Goal: Task Accomplishment & Management: Use online tool/utility

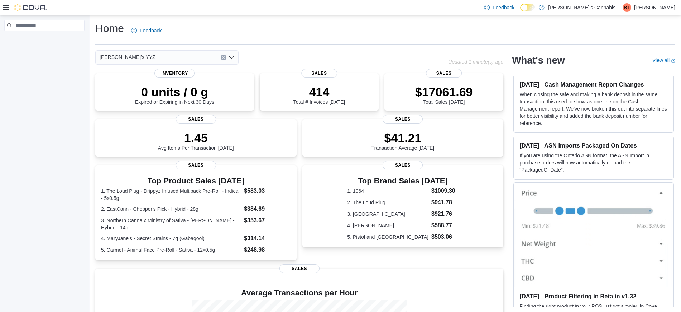
click at [27, 23] on input "search" at bounding box center [44, 25] width 80 height 11
click at [30, 3] on div at bounding box center [25, 7] width 44 height 15
click at [104, 31] on h1 "Home" at bounding box center [109, 28] width 29 height 14
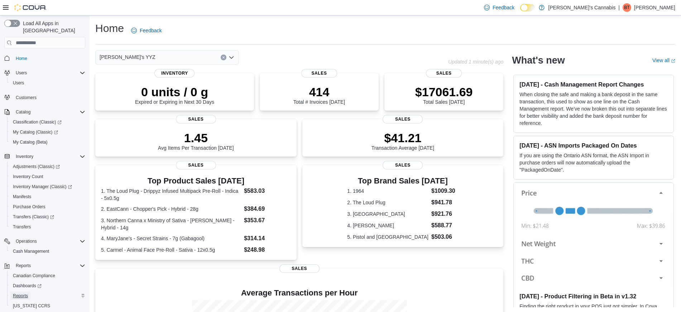
click at [27, 293] on span "Reports" at bounding box center [20, 296] width 15 height 6
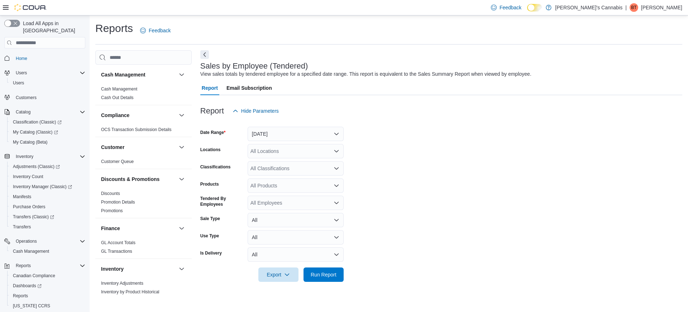
click at [338, 147] on div "All Locations" at bounding box center [296, 151] width 96 height 14
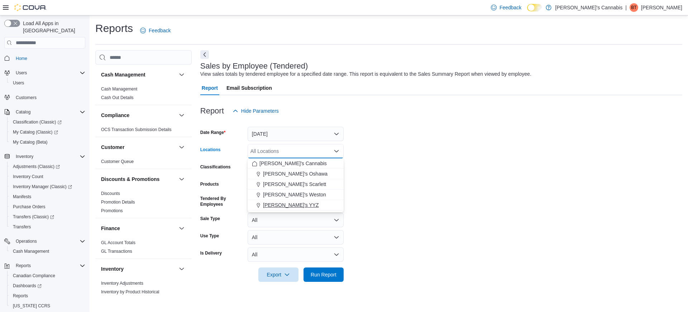
click at [274, 202] on span "[PERSON_NAME]'s YYZ" at bounding box center [291, 204] width 56 height 7
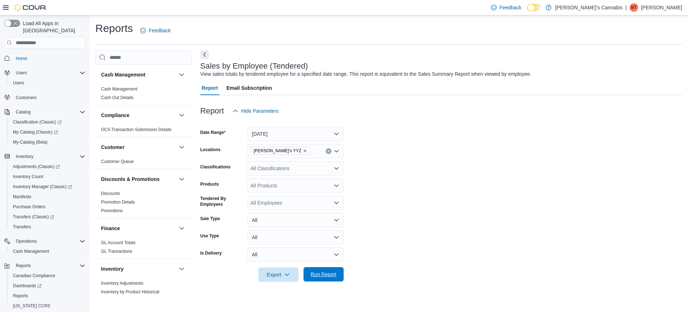
click at [335, 274] on span "Run Report" at bounding box center [324, 273] width 26 height 7
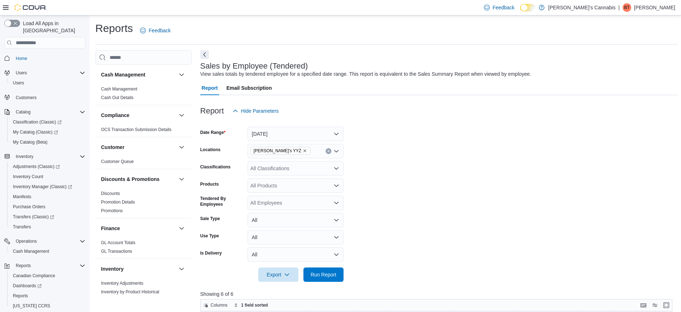
scroll to position [0, 0]
click at [322, 134] on button "Yesterday" at bounding box center [296, 133] width 96 height 14
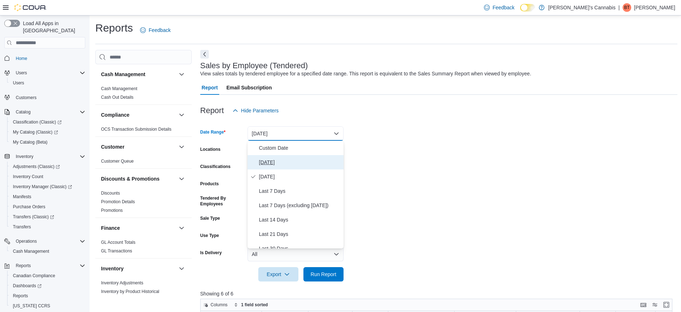
click at [278, 159] on span "Today" at bounding box center [300, 162] width 82 height 9
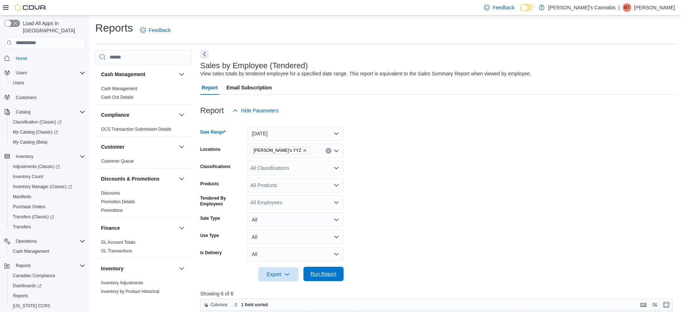
click at [318, 278] on span "Run Report" at bounding box center [324, 273] width 32 height 14
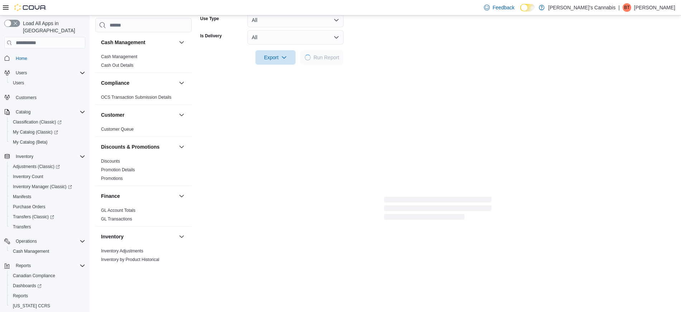
scroll to position [218, 0]
